Goal: Download file/media

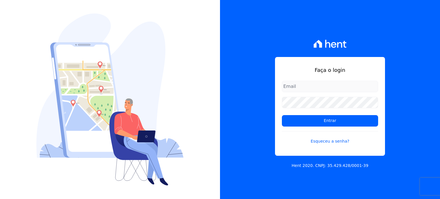
type input "[PERSON_NAME][EMAIL_ADDRESS][PERSON_NAME][DOMAIN_NAME]"
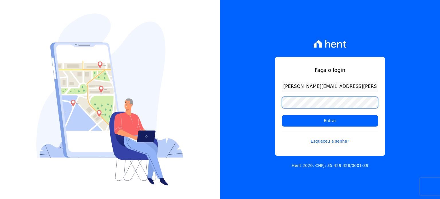
click at [263, 95] on div "Faça o login [PERSON_NAME][EMAIL_ADDRESS][PERSON_NAME][DOMAIN_NAME] Entrar Esqu…" at bounding box center [330, 99] width 220 height 199
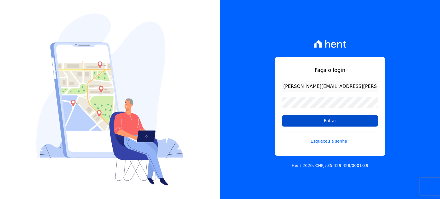
click at [289, 120] on input "Entrar" at bounding box center [330, 120] width 96 height 11
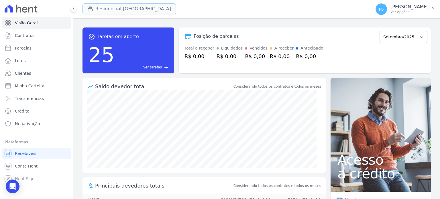
click at [121, 9] on button "Residencial [GEOGRAPHIC_DATA]" at bounding box center [129, 8] width 93 height 11
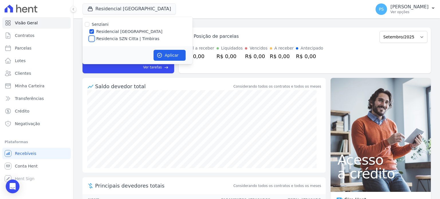
click at [93, 37] on input "Residencia SZN Citta | Timbiras" at bounding box center [91, 38] width 5 height 5
checkbox input "true"
click at [98, 31] on label "Residencial Villa Sardenha" at bounding box center [129, 32] width 66 height 6
click at [94, 31] on input "Residencial Villa Sardenha" at bounding box center [91, 31] width 5 height 5
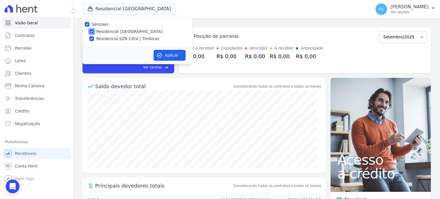
checkbox input "false"
click at [174, 56] on button "Aplicar" at bounding box center [170, 55] width 32 height 11
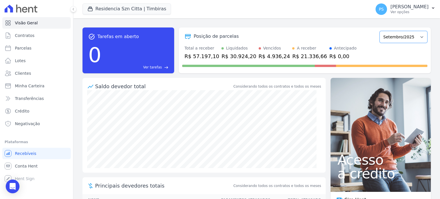
click at [412, 36] on select "Junho/2025 Julho/2025 Agosto/2025 Setembro/2025 Outubro/2025 Novembro/2025 Deze…" at bounding box center [404, 37] width 48 height 12
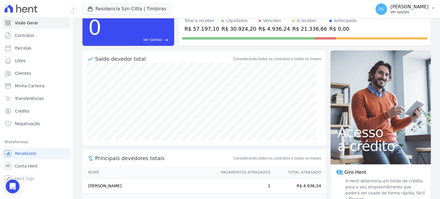
scroll to position [29, 0]
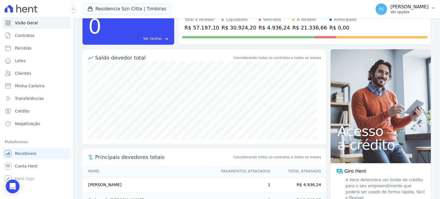
click at [428, 9] on p "Paula Silva" at bounding box center [410, 7] width 38 height 6
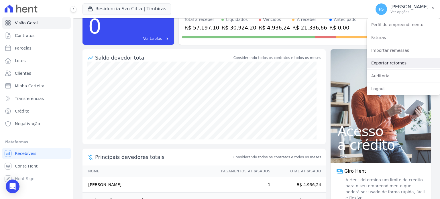
click at [387, 64] on link "Exportar retornos" at bounding box center [403, 63] width 73 height 10
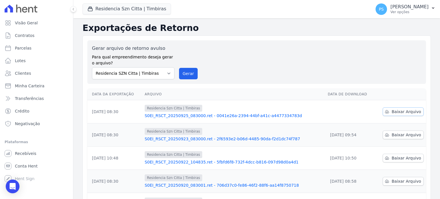
click at [397, 111] on span "Baixar Arquivo" at bounding box center [407, 112] width 30 height 6
